Goal: Find specific page/section: Find specific page/section

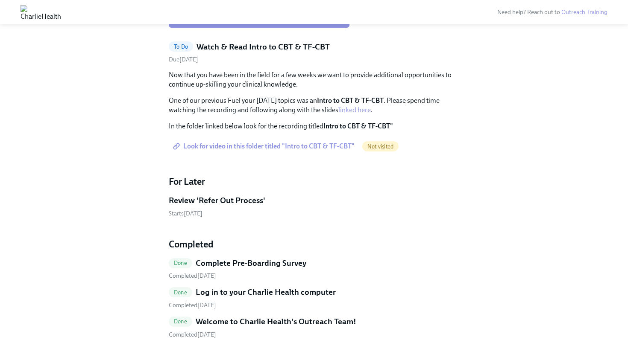
scroll to position [334, 0]
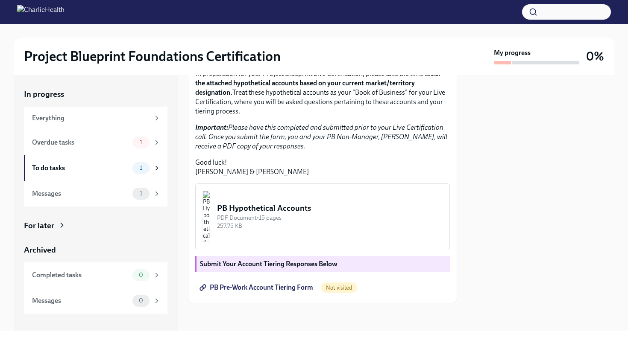
scroll to position [191, 0]
click at [210, 216] on img "button" at bounding box center [206, 216] width 8 height 51
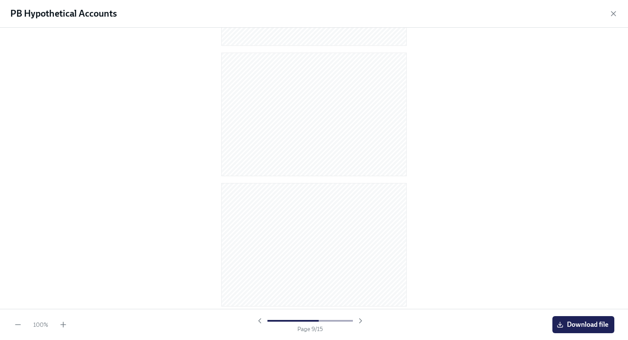
scroll to position [1684, 0]
click at [612, 14] on icon "button" at bounding box center [613, 13] width 9 height 9
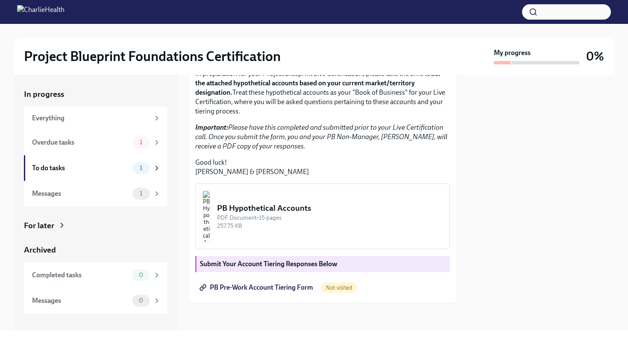
click at [272, 287] on span "PB Pre-Work Account Tiering Form" at bounding box center [257, 288] width 112 height 9
click at [303, 212] on div "PB Hypothetical Accounts" at bounding box center [330, 208] width 226 height 11
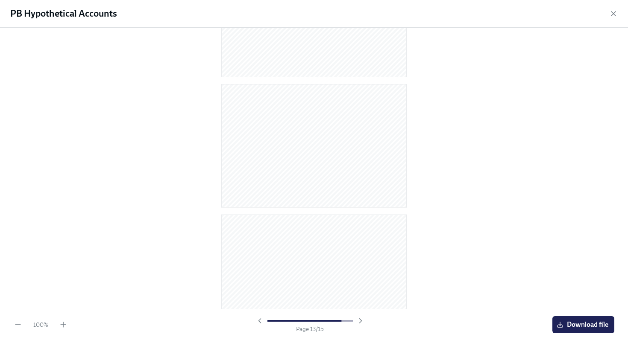
scroll to position [1537, 0]
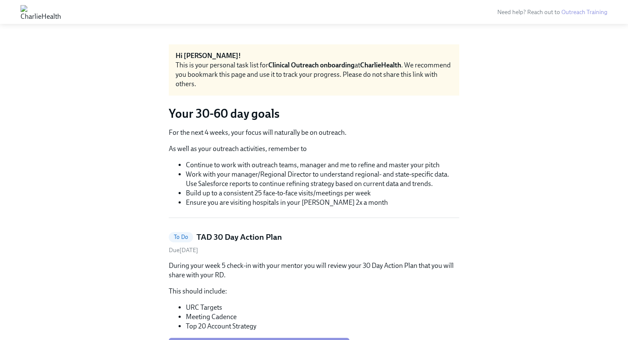
drag, startPoint x: 301, startPoint y: 172, endPoint x: 100, endPoint y: 6, distance: 260.7
